Goal: Information Seeking & Learning: Learn about a topic

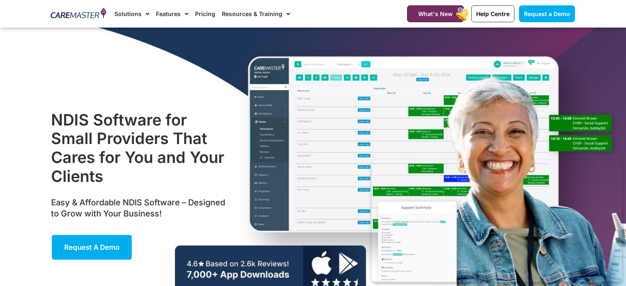
scroll to position [42, 0]
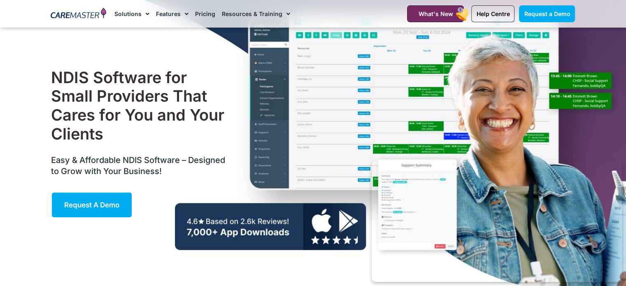
click at [392, 124] on div "NDIS Software for Small Providers That Cares for You and Your Clients Easy & Af…" at bounding box center [313, 143] width 533 height 316
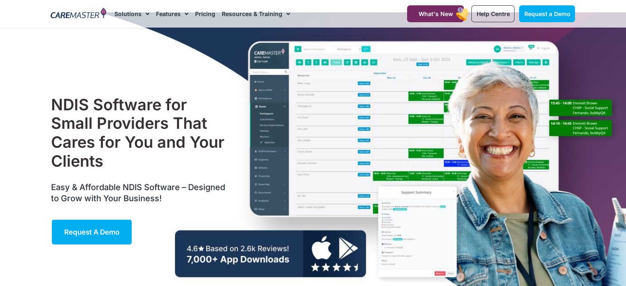
scroll to position [1, 0]
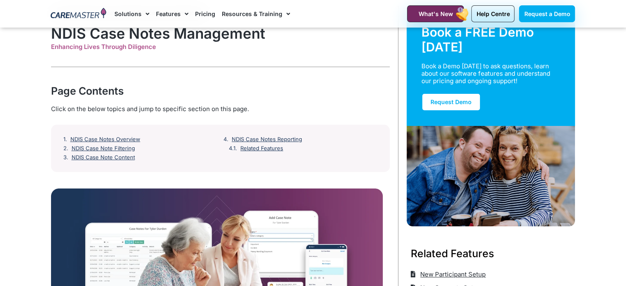
click at [368, 96] on div "Page Contents" at bounding box center [220, 91] width 339 height 15
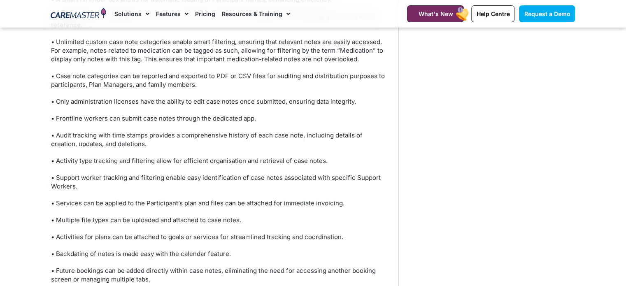
scroll to position [2855, 0]
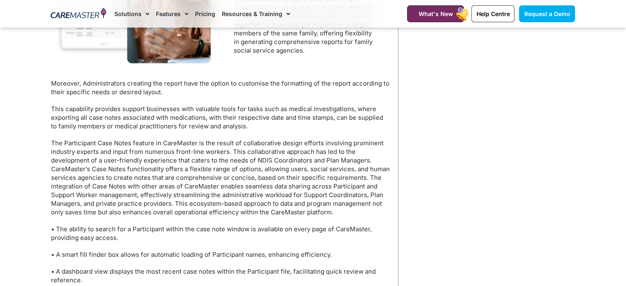
scroll to position [2691, 0]
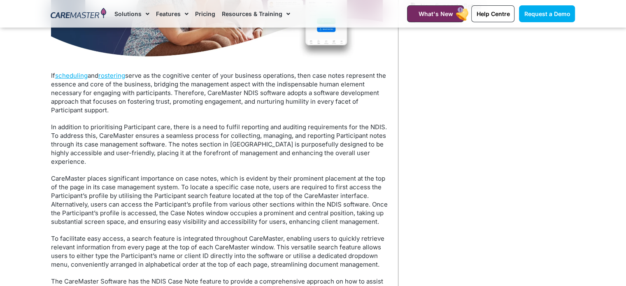
scroll to position [344, 0]
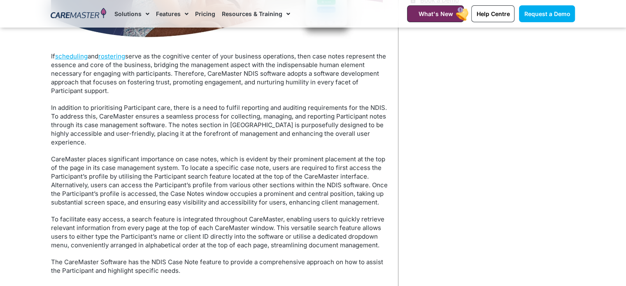
click at [298, 111] on p "In addition to prioritising Participant care, there is a need to fulfil reporti…" at bounding box center [220, 124] width 339 height 43
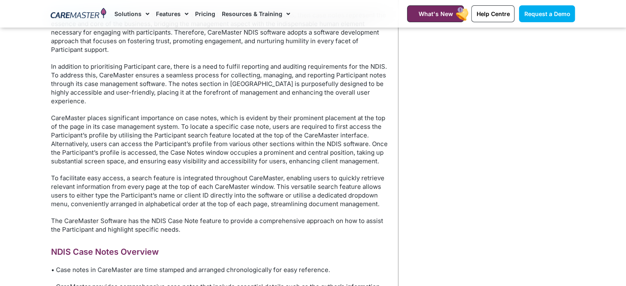
click at [260, 217] on p "The CareMaster Software has the NDIS Case Note feature to provide a comprehensi…" at bounding box center [220, 225] width 339 height 17
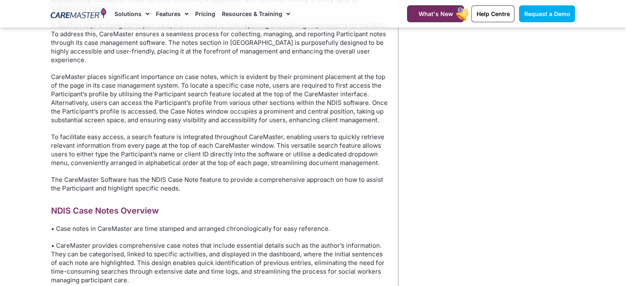
click at [285, 181] on p "The CareMaster Software has the NDIS Case Note feature to provide a comprehensi…" at bounding box center [220, 183] width 339 height 17
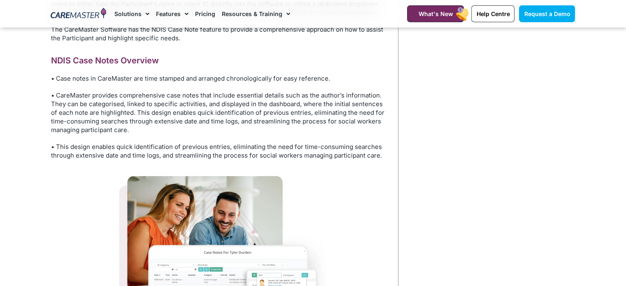
scroll to position [591, 0]
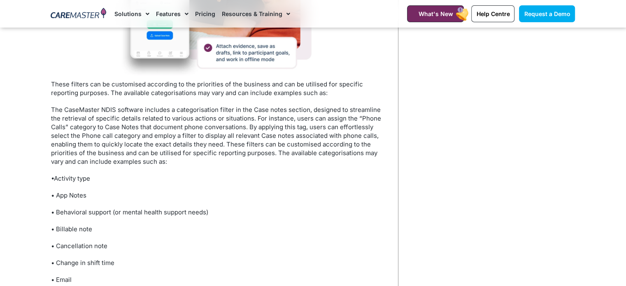
scroll to position [1521, 0]
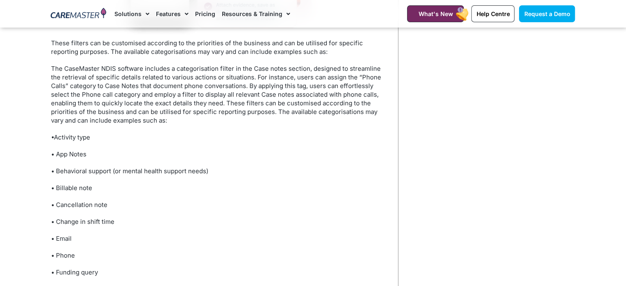
click at [422, 164] on div "Home / Administrator Features / NDIS Case Notes Management Book a FREE Demo tod…" at bounding box center [489, 269] width 181 height 3484
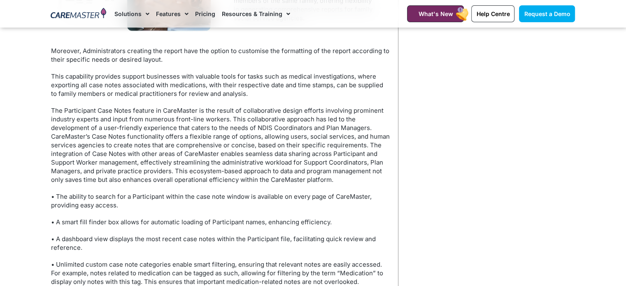
scroll to position [2674, 0]
drag, startPoint x: 493, startPoint y: 224, endPoint x: 480, endPoint y: 219, distance: 14.1
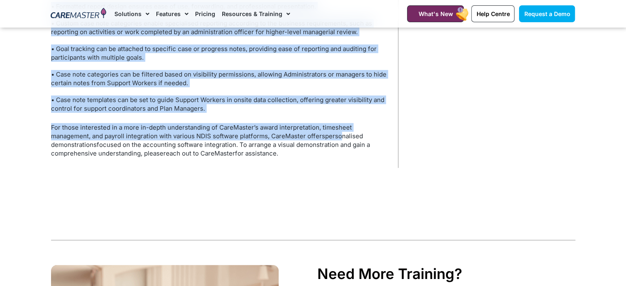
scroll to position [3374, 0]
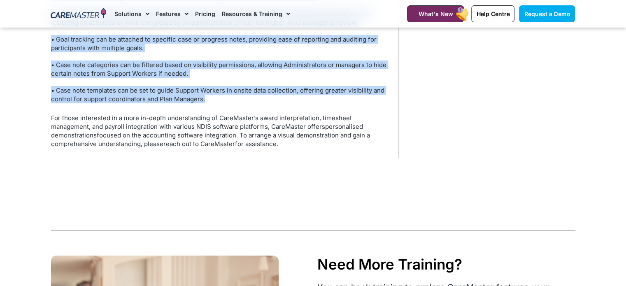
drag, startPoint x: 230, startPoint y: 81, endPoint x: 328, endPoint y: 110, distance: 101.7
copy div "Within the reporting section of CareMaster, under the Participant heading, user…"
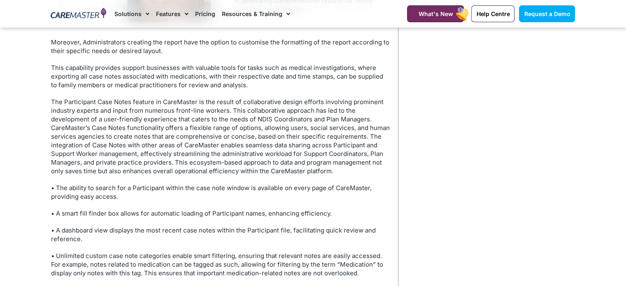
scroll to position [2674, 0]
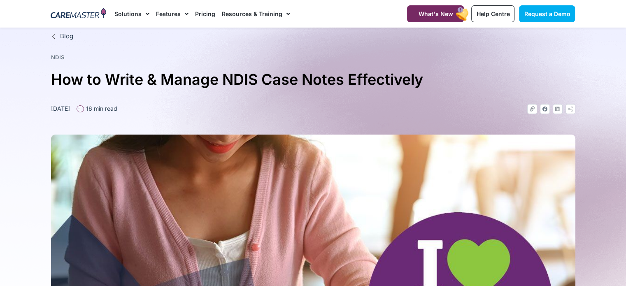
click at [461, 107] on div "Link Facebook Linkedin Icon-share" at bounding box center [444, 109] width 262 height 10
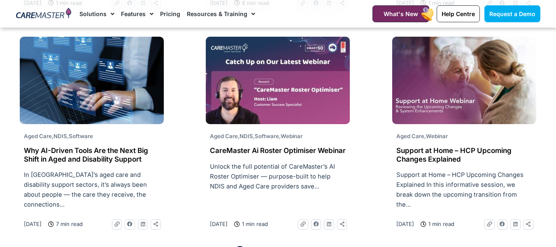
scroll to position [1317, 0]
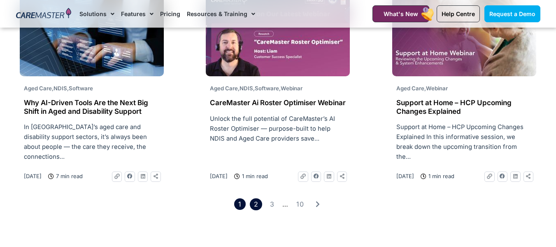
click at [261, 198] on link "Page 2" at bounding box center [256, 204] width 12 height 12
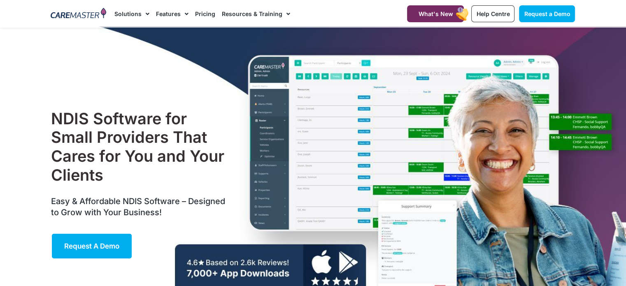
scroll to position [1, 0]
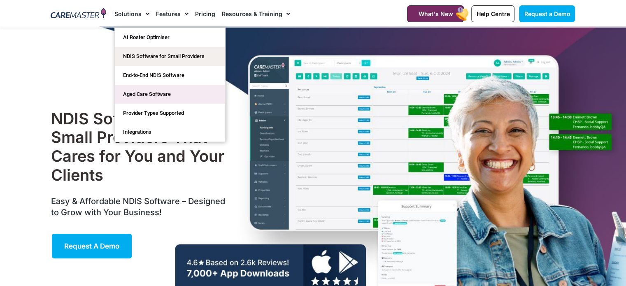
click at [140, 95] on link "Aged Care Software" at bounding box center [170, 94] width 110 height 19
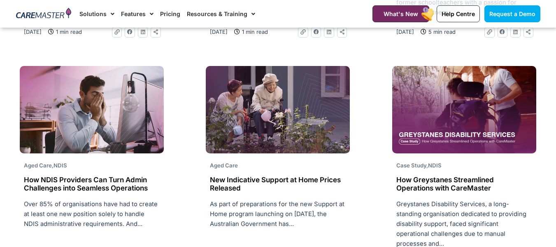
scroll to position [1235, 0]
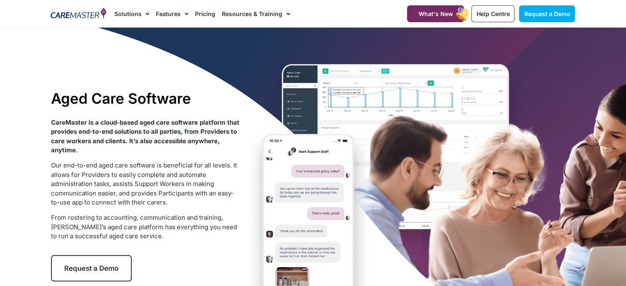
click at [246, 159] on div "Aged Care Software CareMaster is a cloud-based aged care software platform that…" at bounding box center [313, 186] width 533 height 316
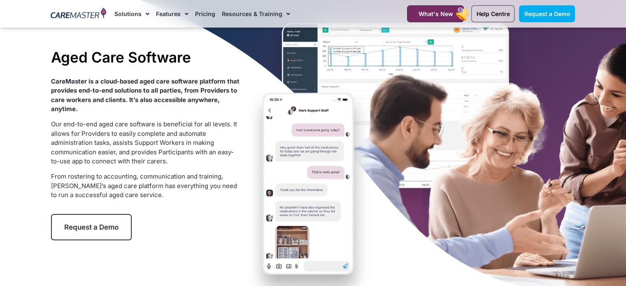
click at [184, 136] on span "Our end-to-end aged care software is beneficial for all levels. It allows for P…" at bounding box center [144, 142] width 186 height 45
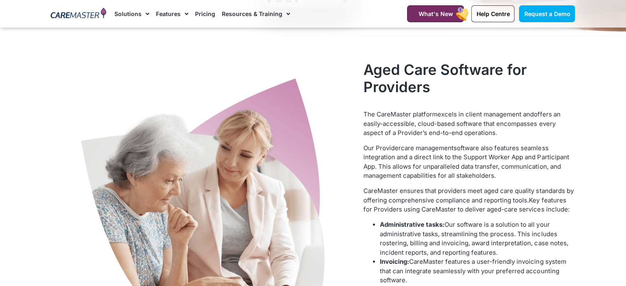
scroll to position [329, 0]
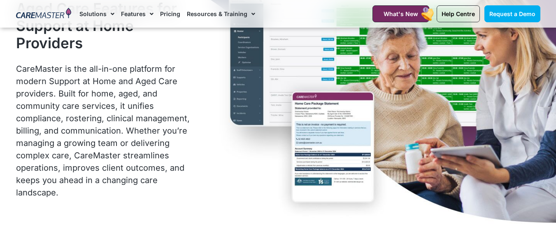
scroll to position [165, 0]
